Goal: Task Accomplishment & Management: Manage account settings

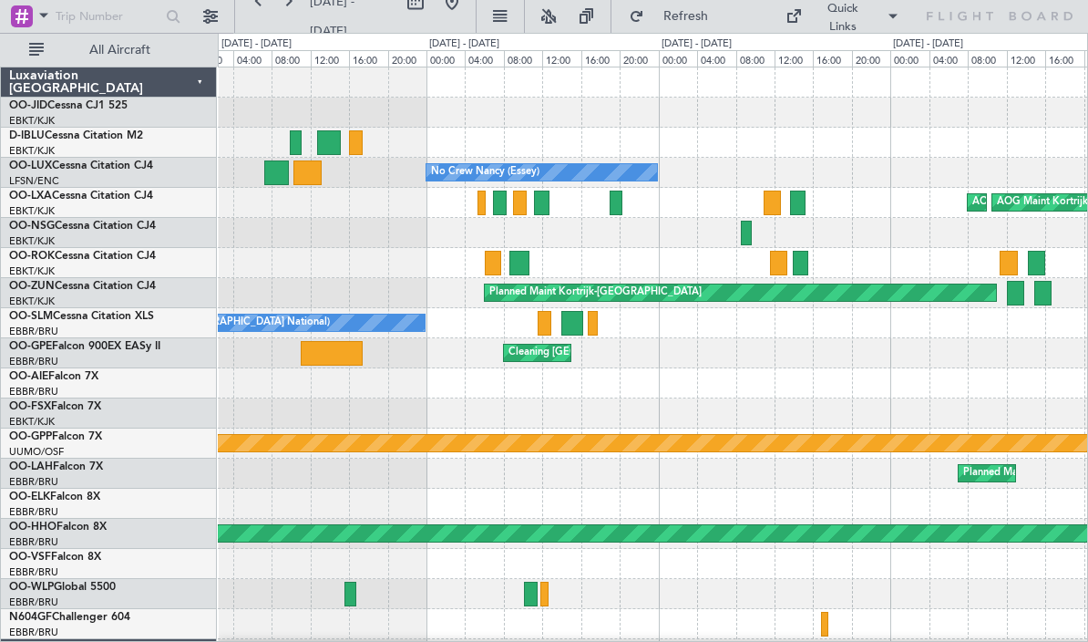
click at [641, 204] on div "AOG Maint Kortrijk-[GEOGRAPHIC_DATA] AOG Maint [GEOGRAPHIC_DATA]-[GEOGRAPHIC_DA…" at bounding box center [652, 203] width 869 height 30
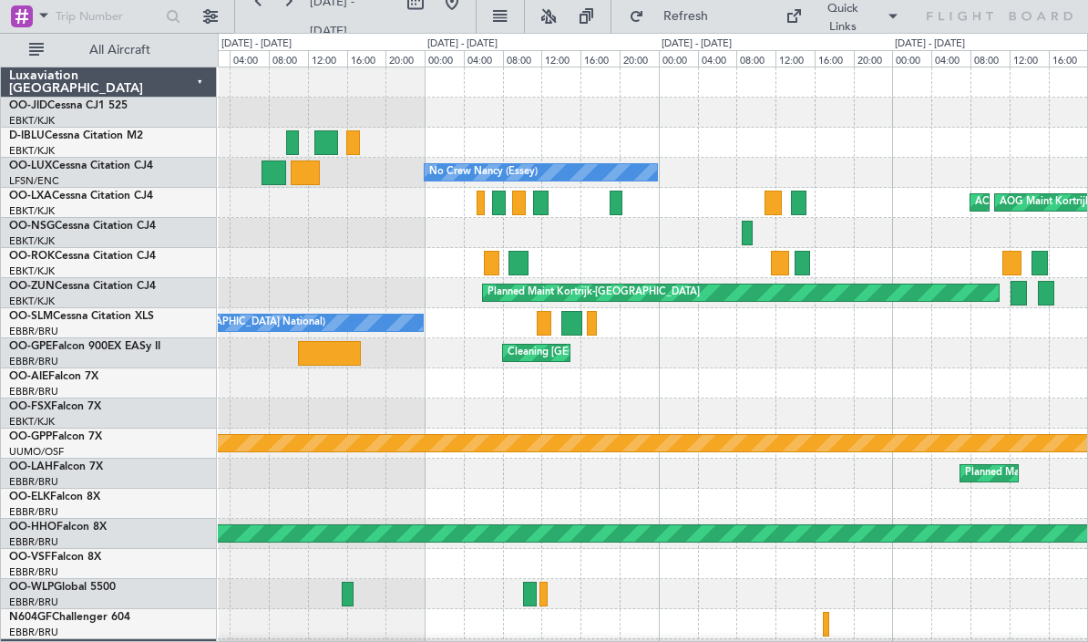
click at [614, 211] on div at bounding box center [616, 202] width 13 height 25
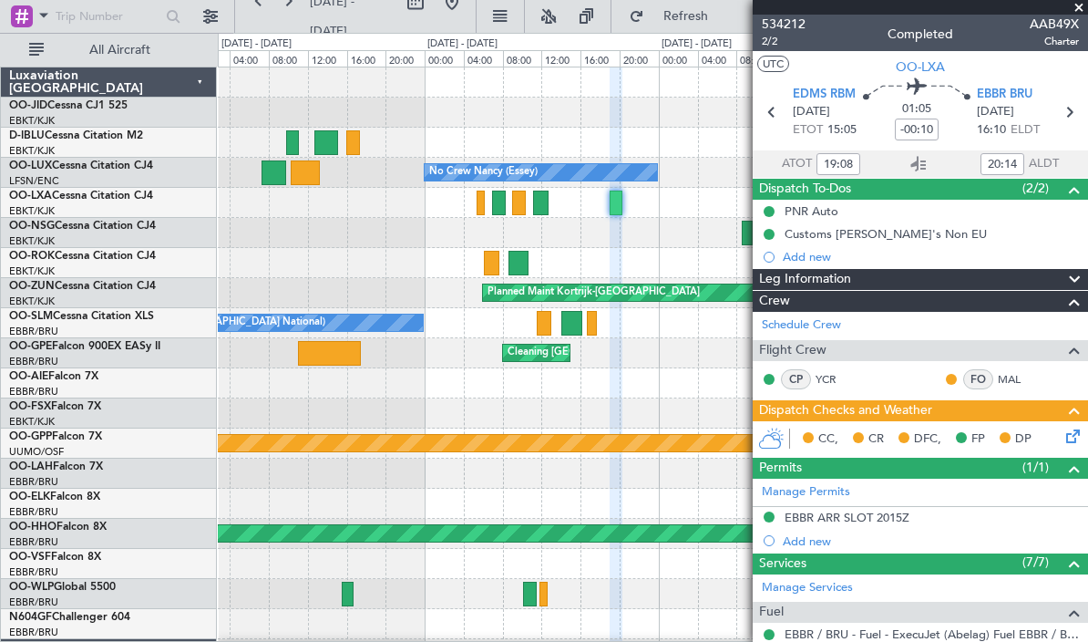
click at [539, 206] on div at bounding box center [540, 202] width 15 height 25
type input "11:21"
type input "12:42"
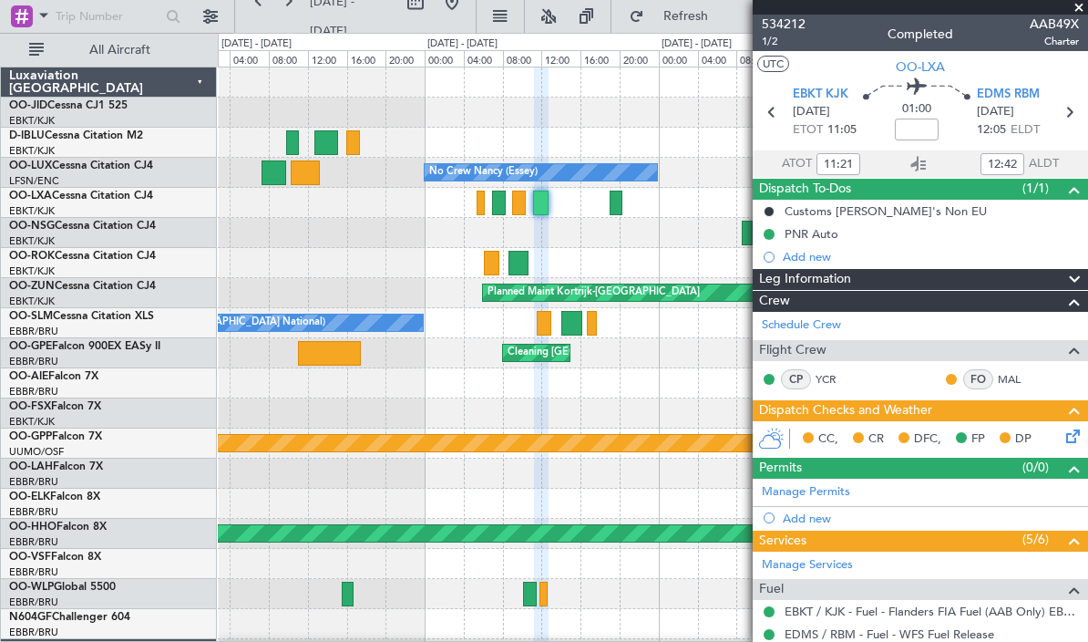
click at [478, 207] on div at bounding box center [481, 202] width 8 height 25
type input "05:29"
type input "06:03"
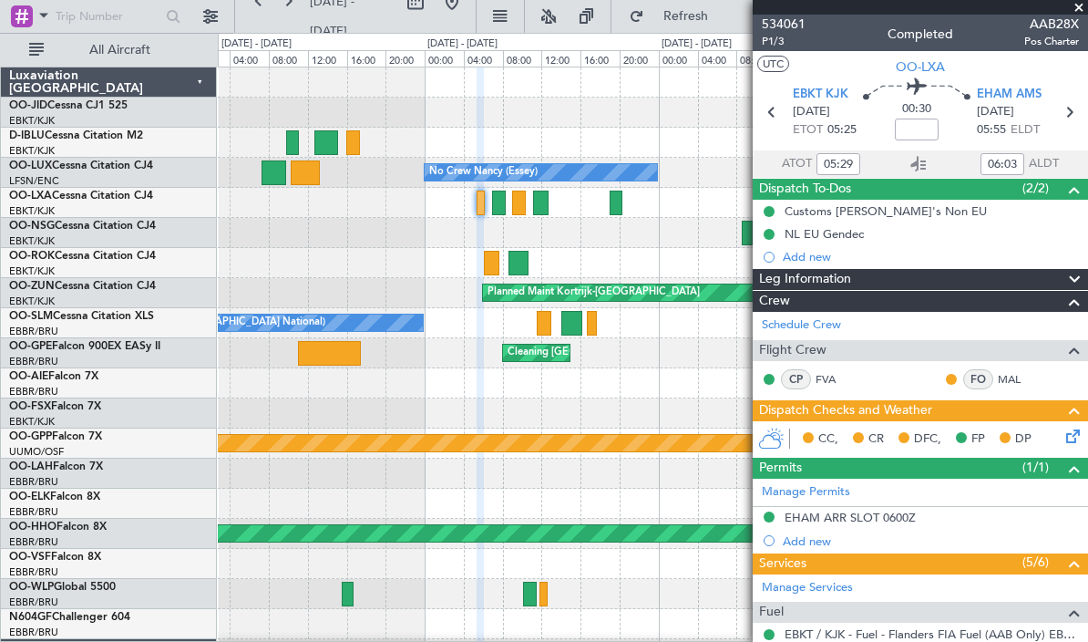
click at [502, 206] on div at bounding box center [499, 202] width 14 height 25
type input "07:08"
type input "08:13"
type input "3"
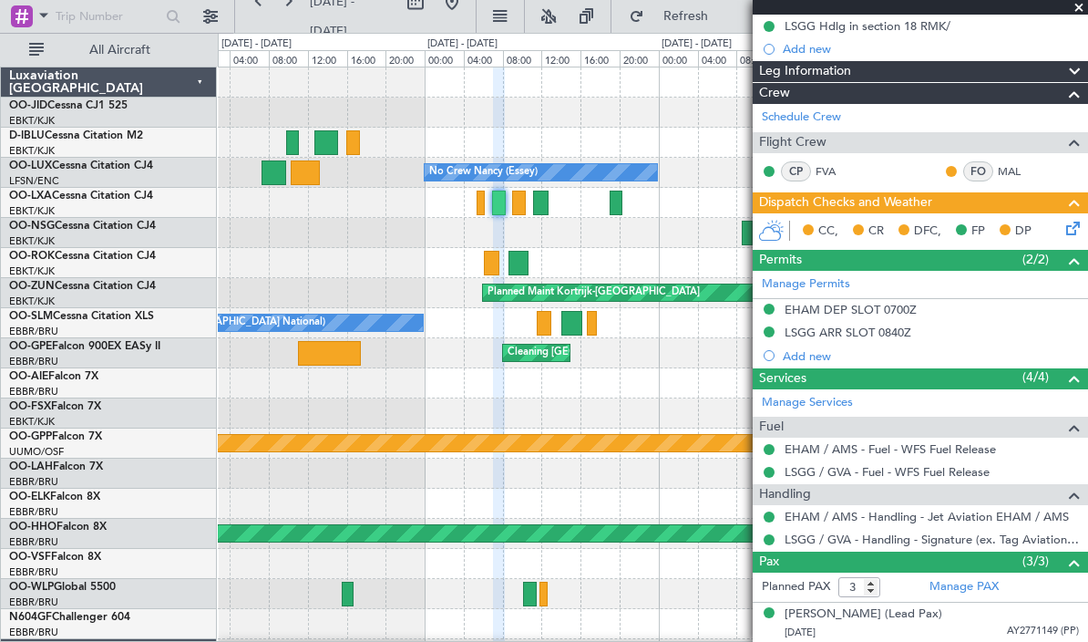
scroll to position [207, 0]
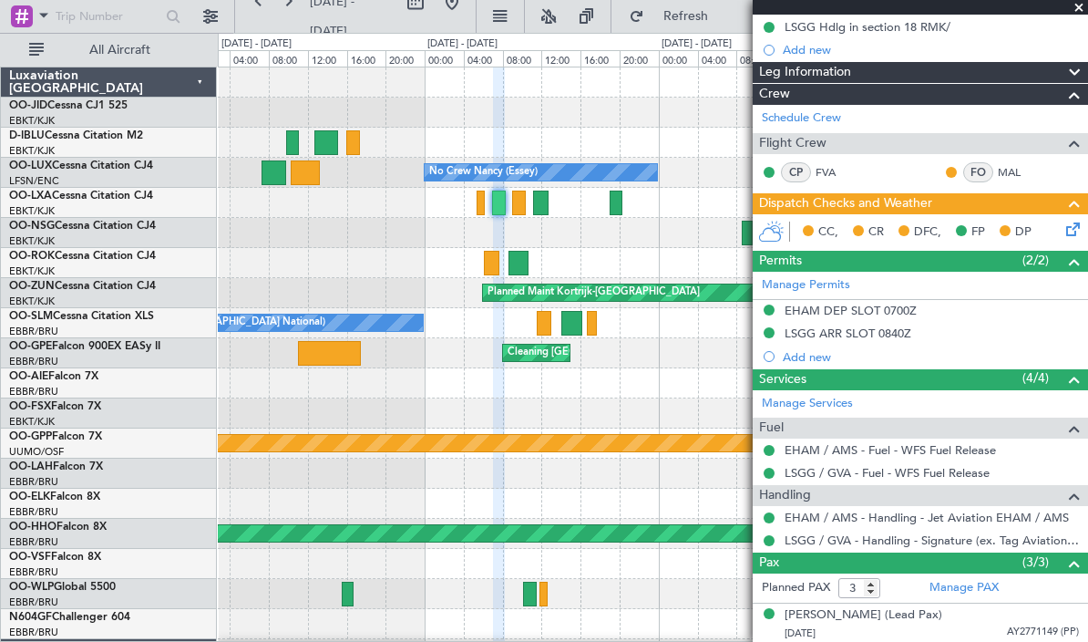
click at [540, 201] on div at bounding box center [540, 202] width 15 height 25
type input "11:21"
type input "12:42"
type input "0"
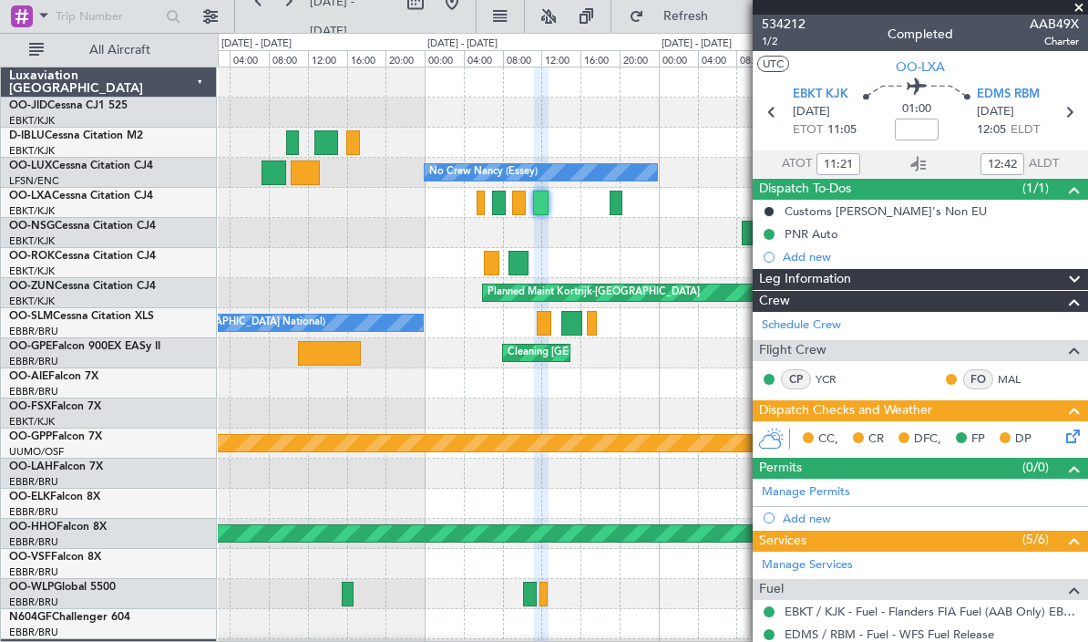
scroll to position [0, 0]
click at [614, 201] on div at bounding box center [616, 202] width 13 height 25
type input "-00:10"
type input "19:08"
type input "20:14"
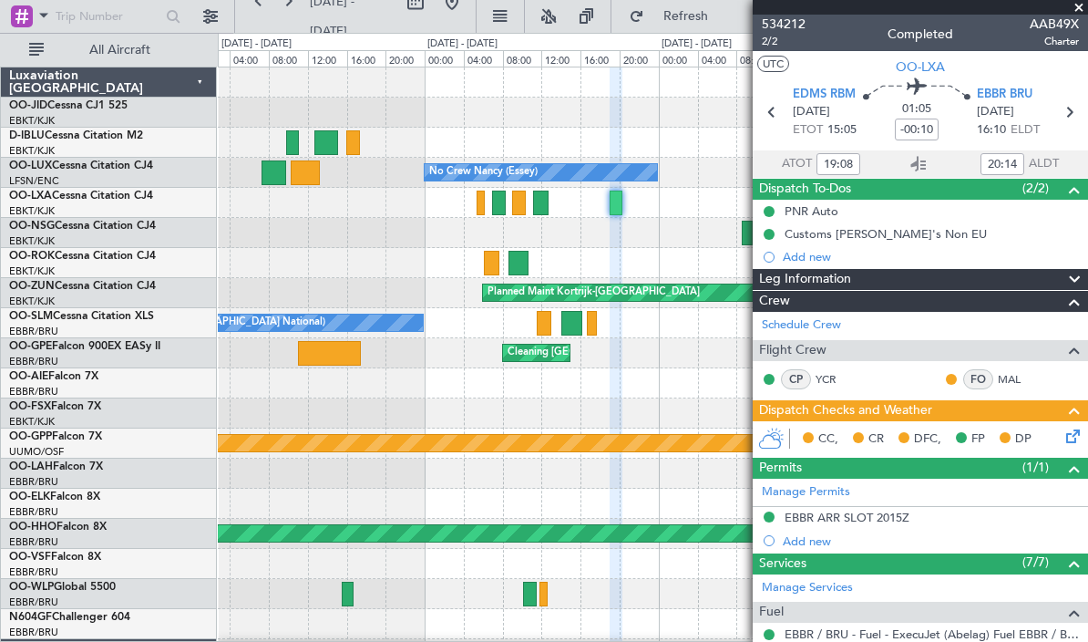
scroll to position [91, 0]
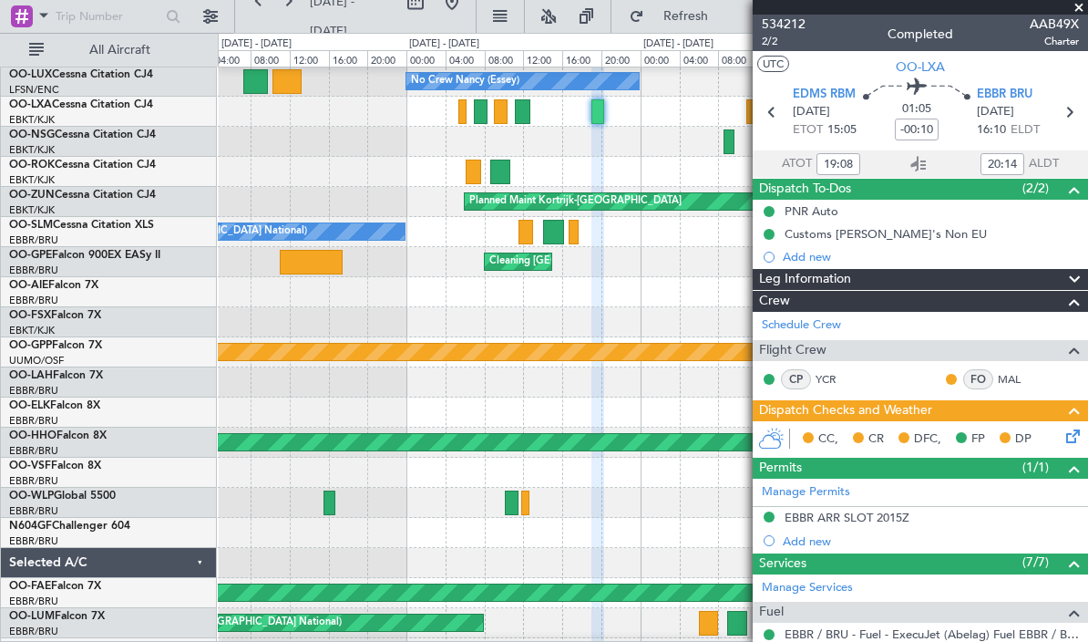
click at [457, 115] on div "AOG Maint Kortrijk-[GEOGRAPHIC_DATA] AOG Maint [GEOGRAPHIC_DATA]-[GEOGRAPHIC_DA…" at bounding box center [652, 112] width 869 height 30
click at [461, 122] on div at bounding box center [462, 111] width 8 height 25
type input "05:29"
type input "06:03"
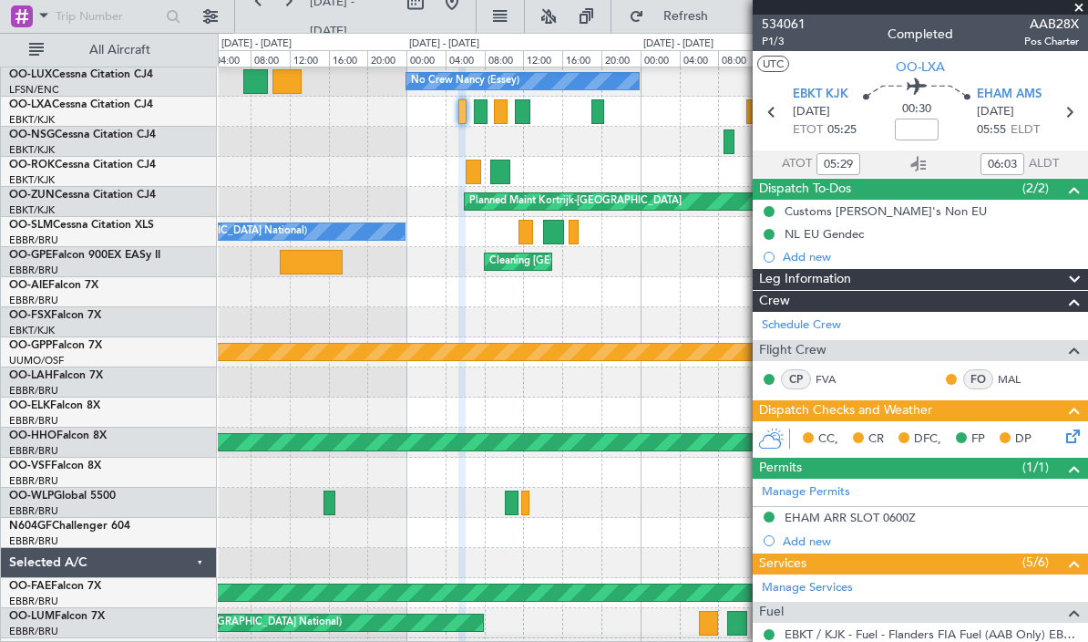
click at [478, 117] on div at bounding box center [481, 111] width 14 height 25
type input "07:08"
type input "08:13"
type input "3"
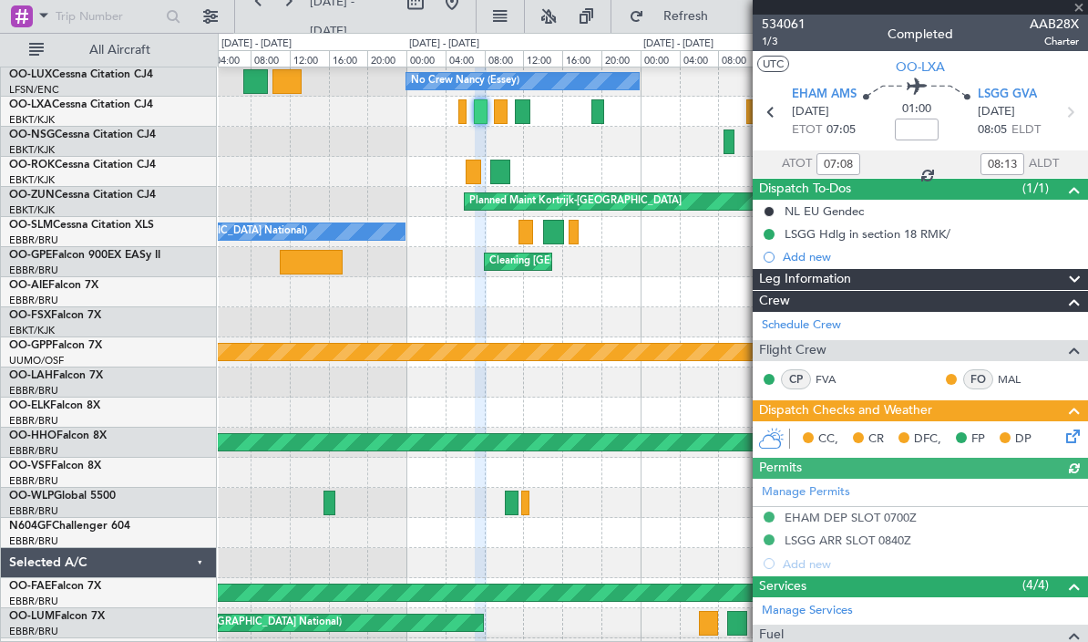
click at [522, 112] on div at bounding box center [522, 111] width 15 height 25
type input "11:21"
type input "12:42"
type input "0"
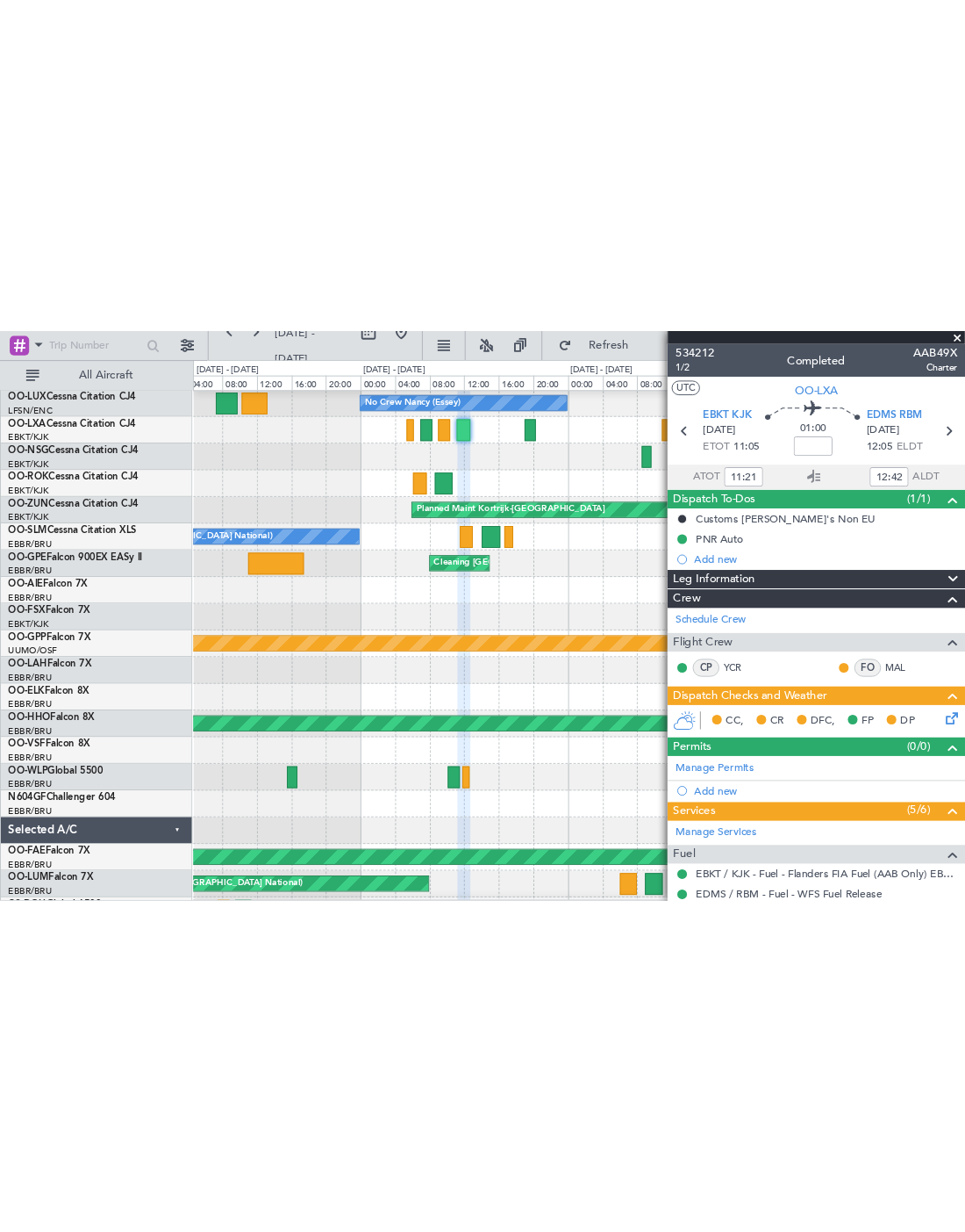
scroll to position [0, 0]
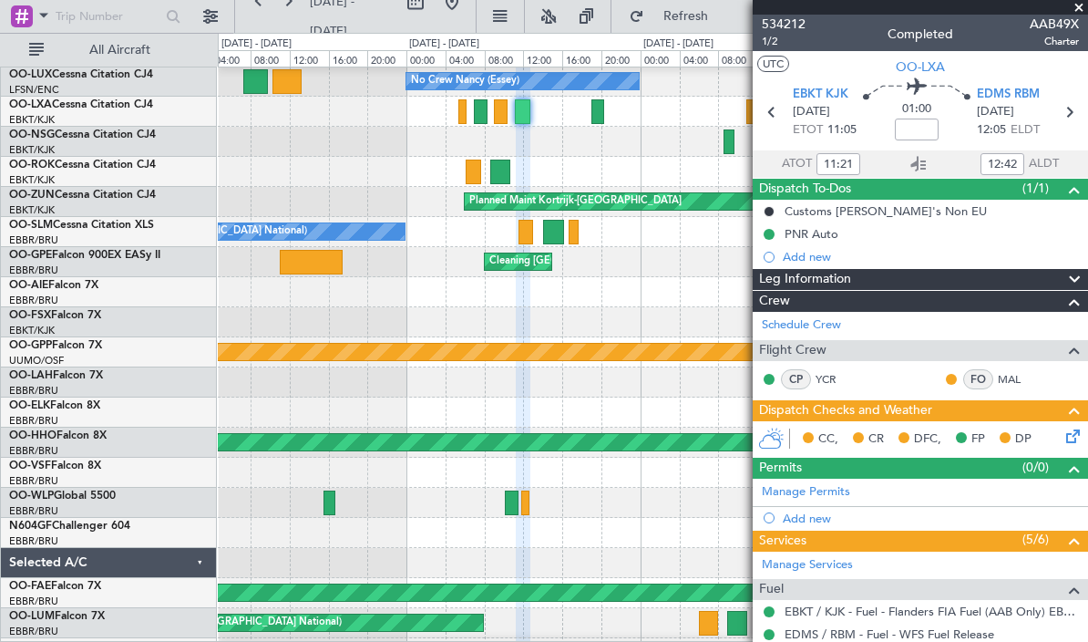
type input "13:21"
type input "14:42"
click at [774, 67] on button "UTC" at bounding box center [773, 64] width 32 height 16
click at [596, 116] on div at bounding box center [597, 111] width 13 height 25
type input "-00:10"
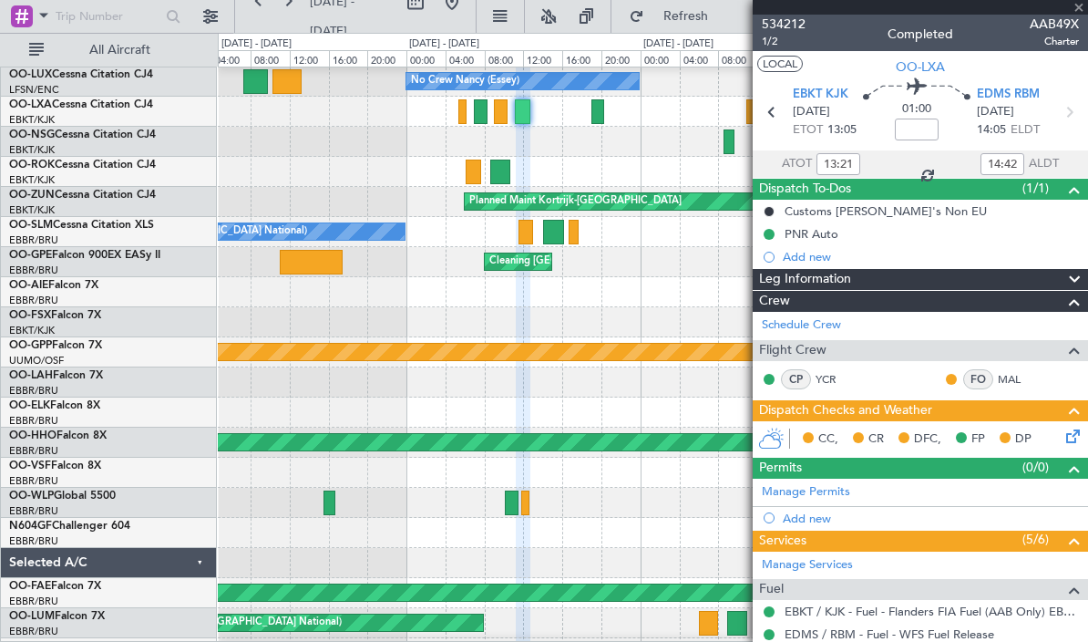
type input "21:08"
type input "22:14"
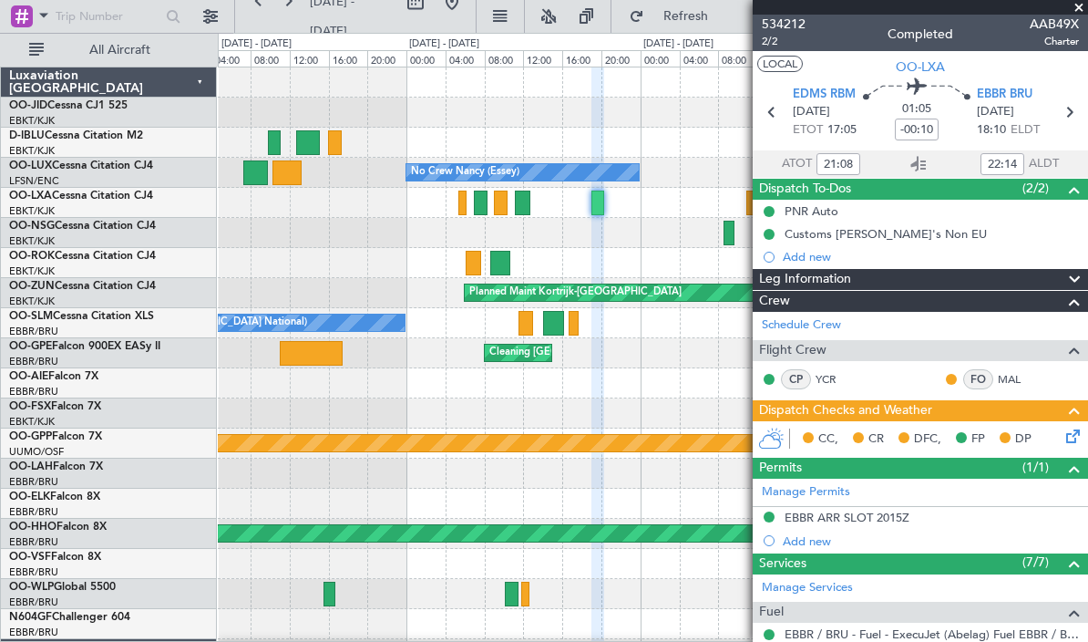
click at [1073, 9] on span at bounding box center [1079, 8] width 18 height 16
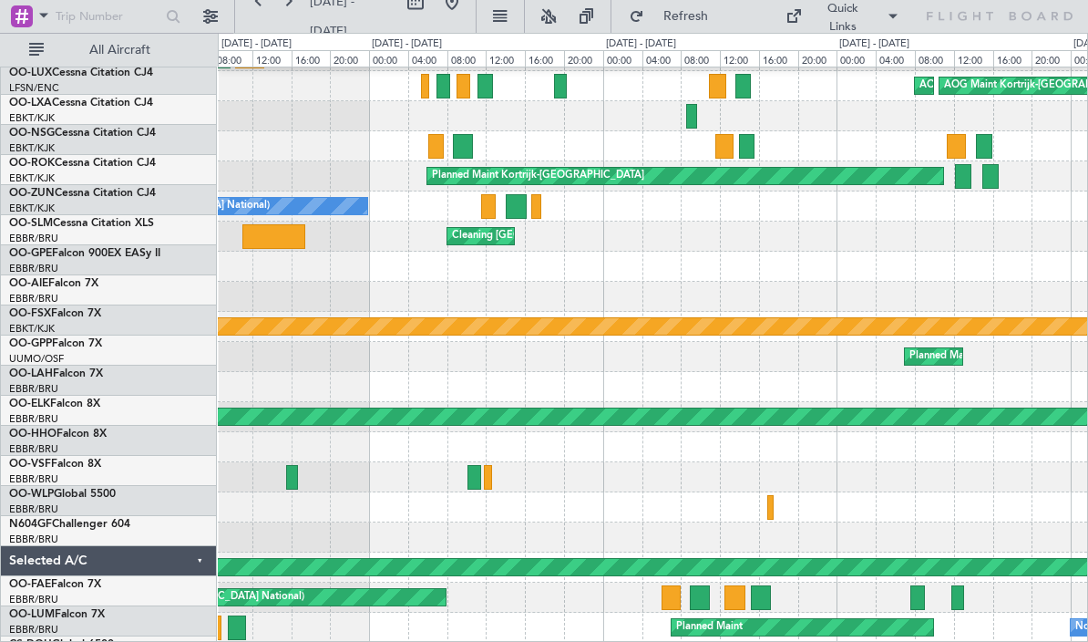
scroll to position [117, 0]
